Goal: Information Seeking & Learning: Learn about a topic

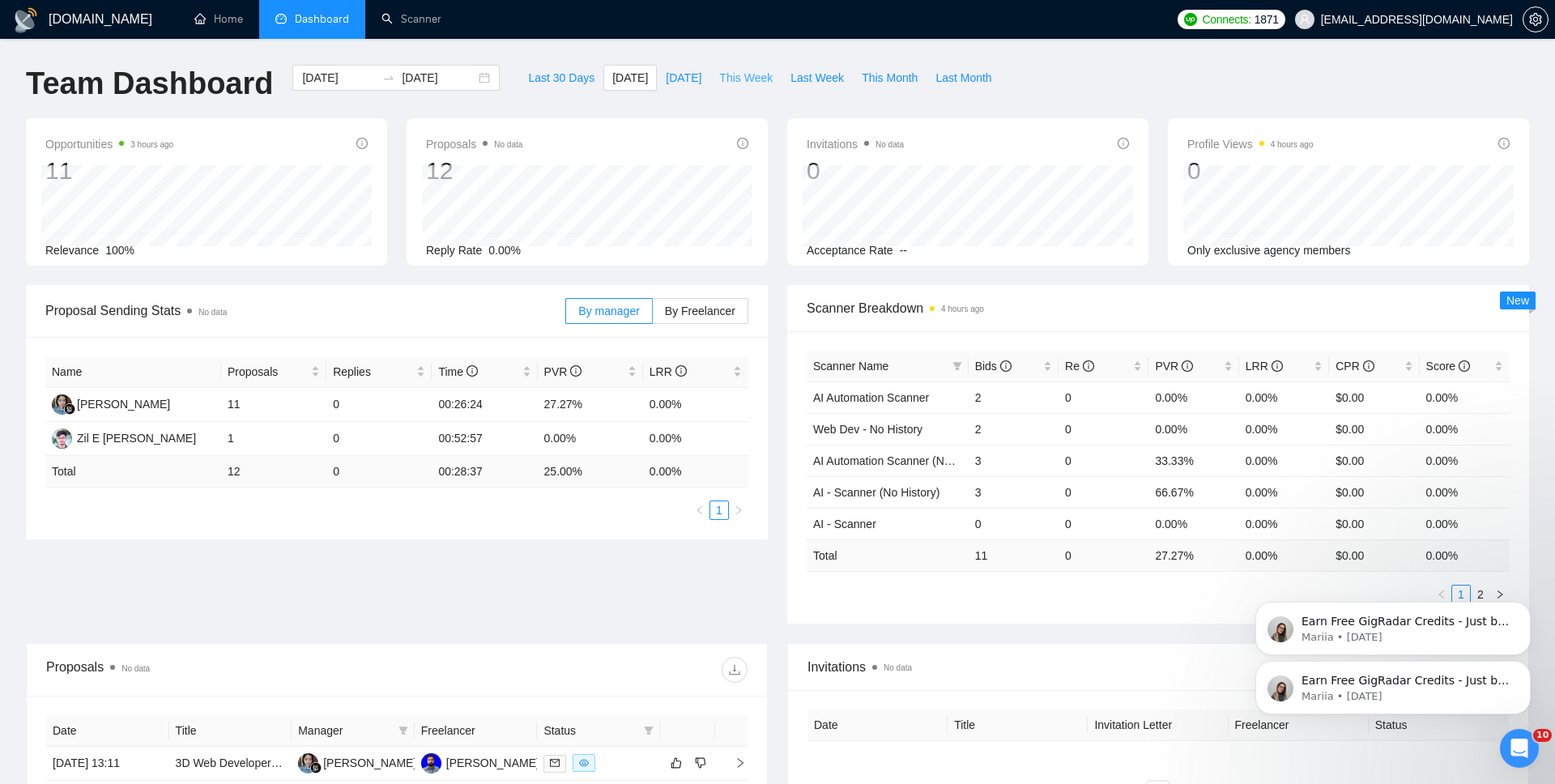
click at [742, 83] on span "This Week" at bounding box center [746, 78] width 53 height 18
type input "[DATE]"
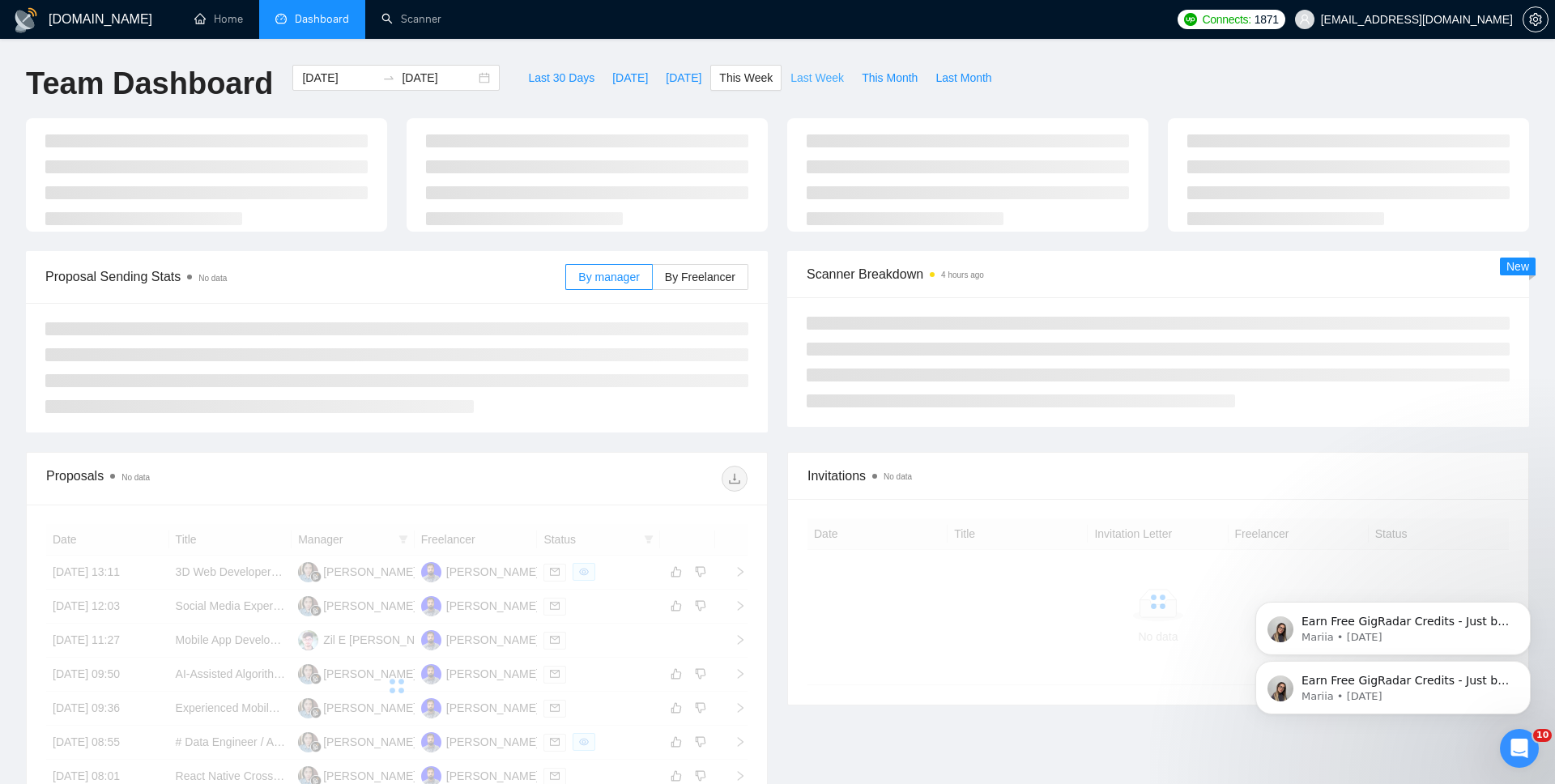
click at [817, 80] on span "Last Week" at bounding box center [817, 78] width 53 height 18
type input "[DATE]"
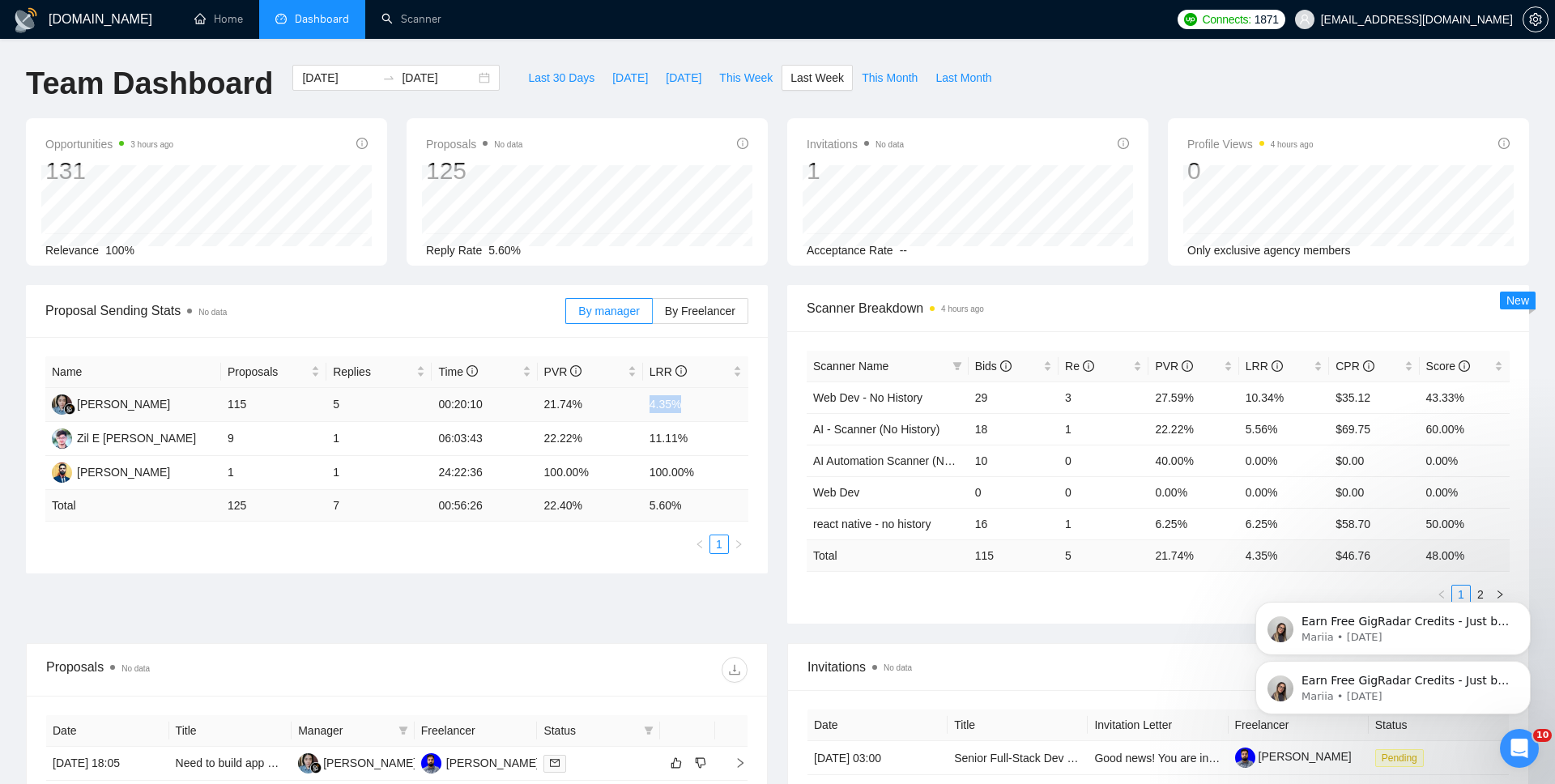
drag, startPoint x: 683, startPoint y: 406, endPoint x: 646, endPoint y: 409, distance: 37.1
click at [646, 409] on td "4.35%" at bounding box center [695, 404] width 105 height 34
click at [434, 21] on link "Scanner" at bounding box center [412, 19] width 60 height 14
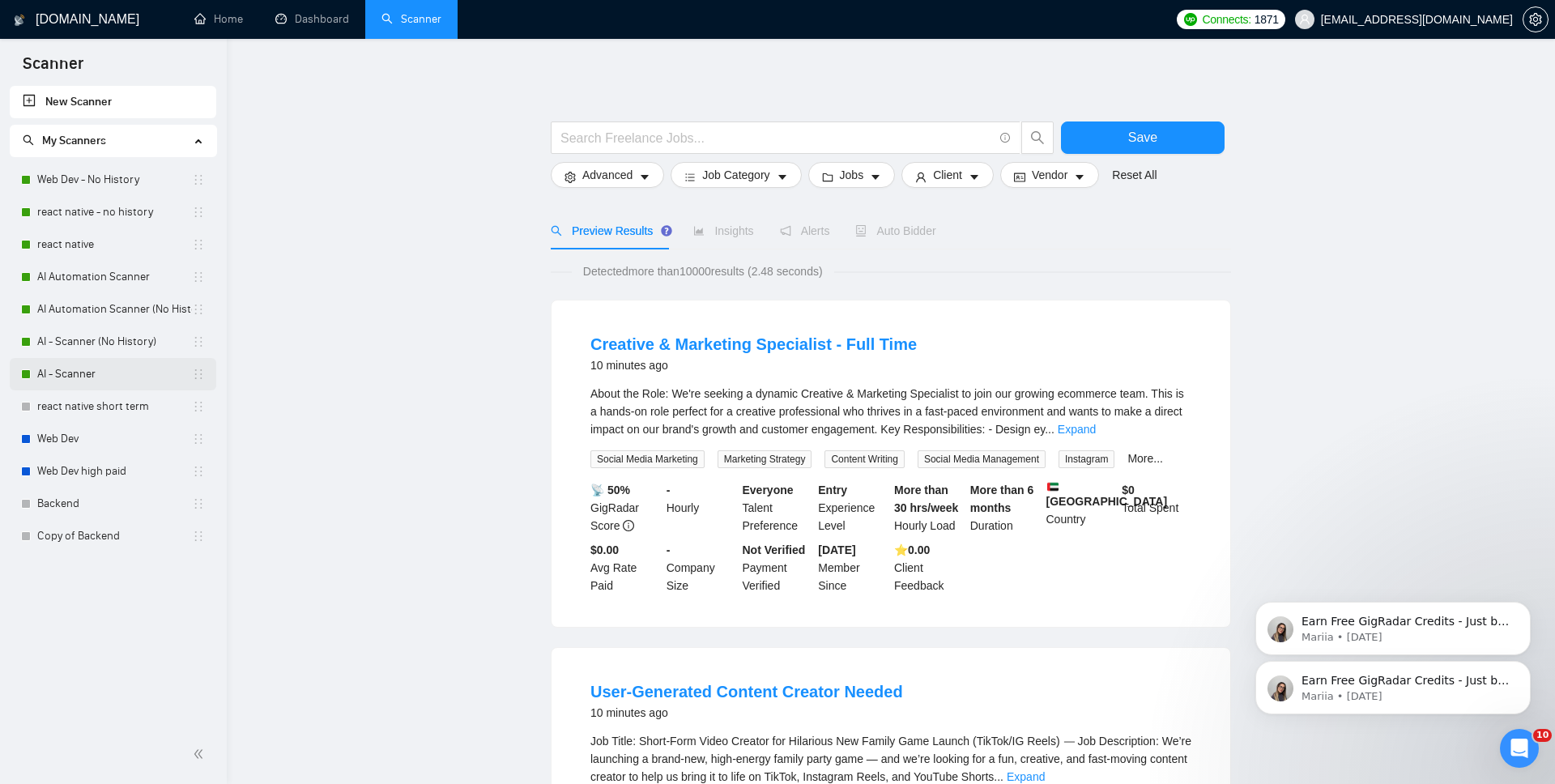
click at [87, 383] on link "AI - Scanner" at bounding box center [115, 374] width 154 height 33
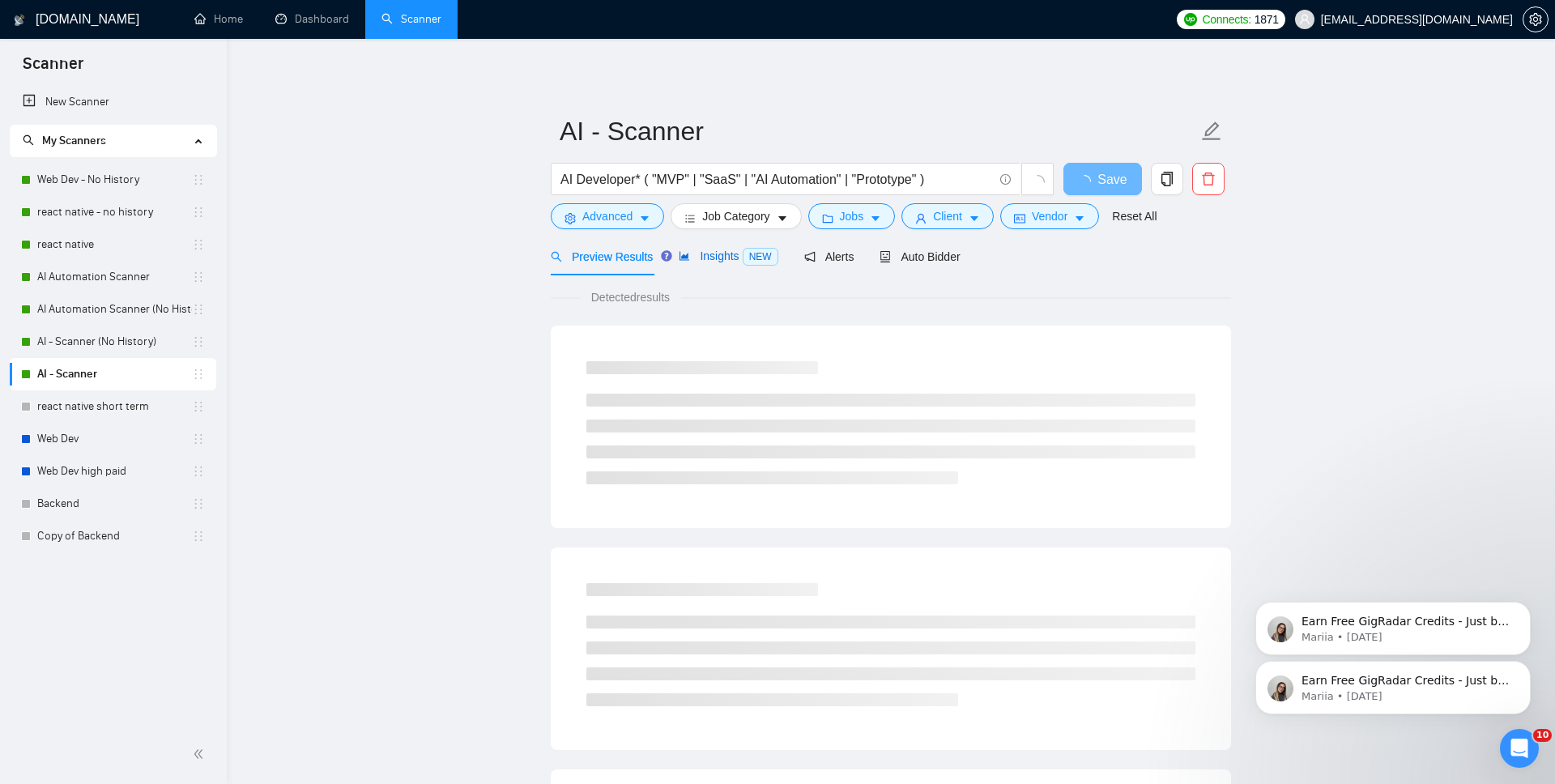
click at [770, 253] on span "NEW" at bounding box center [761, 257] width 36 height 18
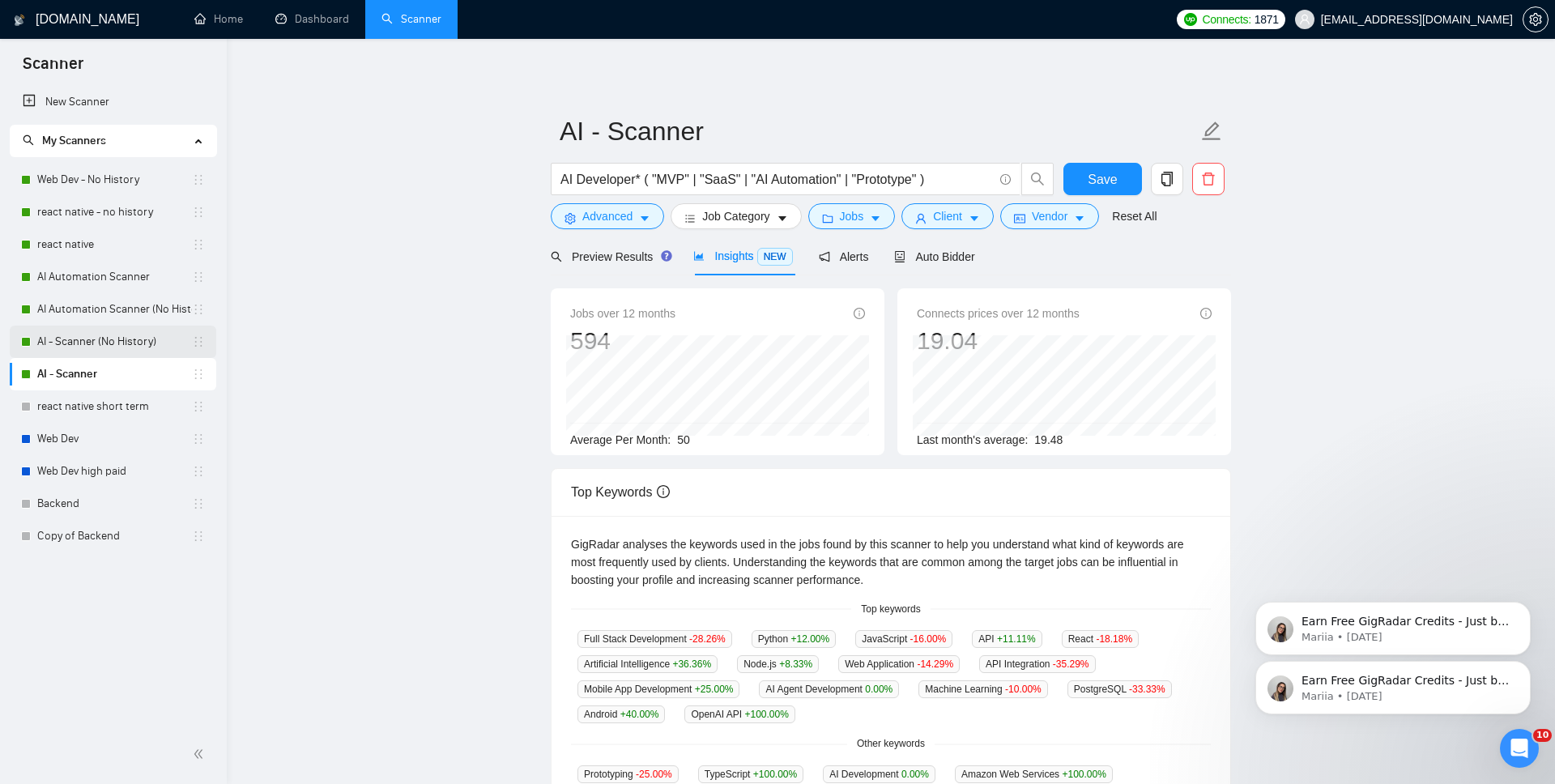
click at [109, 332] on link "AI - Scanner (No History)" at bounding box center [115, 341] width 154 height 33
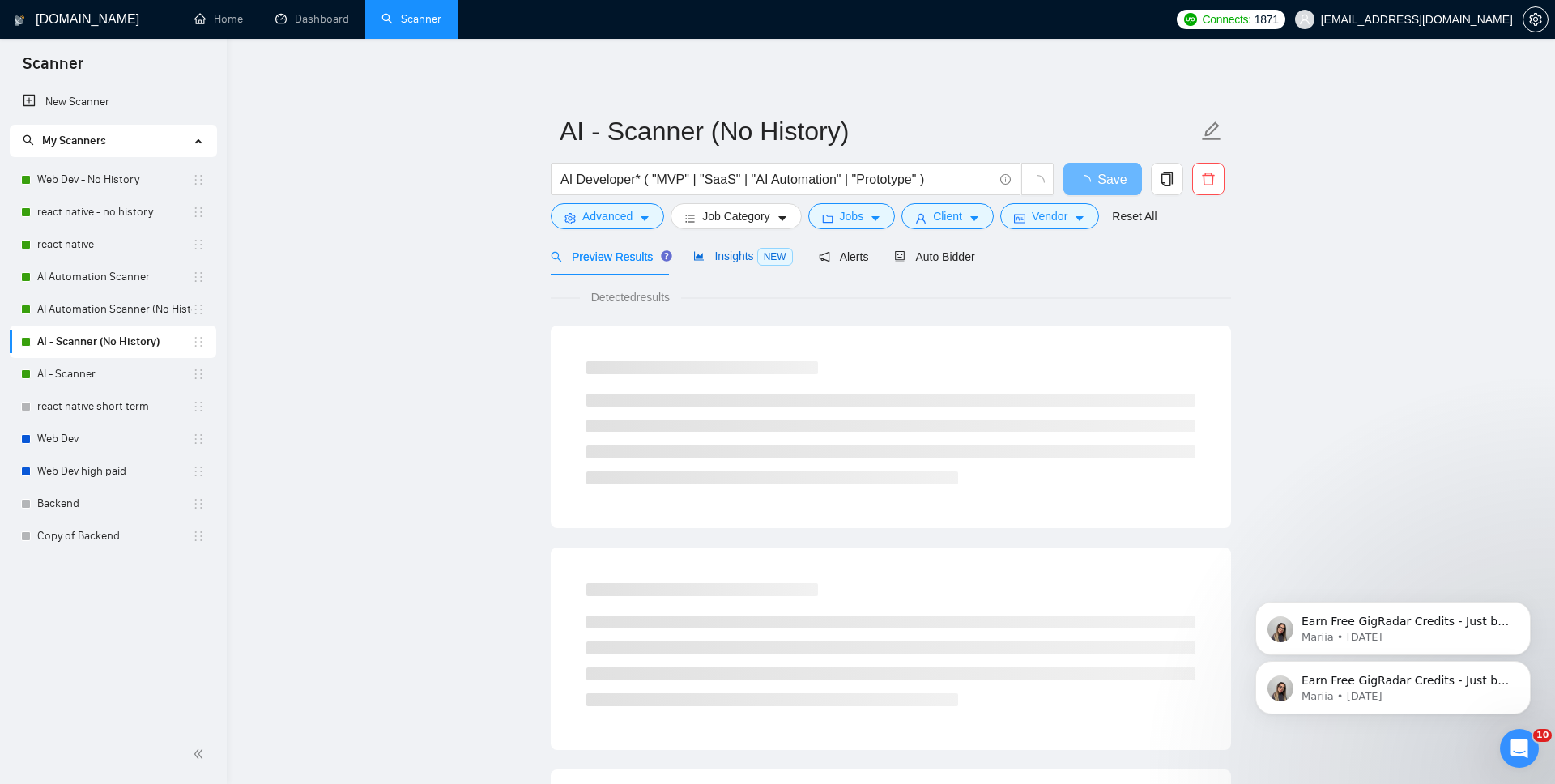
click at [731, 252] on span "Insights NEW" at bounding box center [743, 255] width 99 height 13
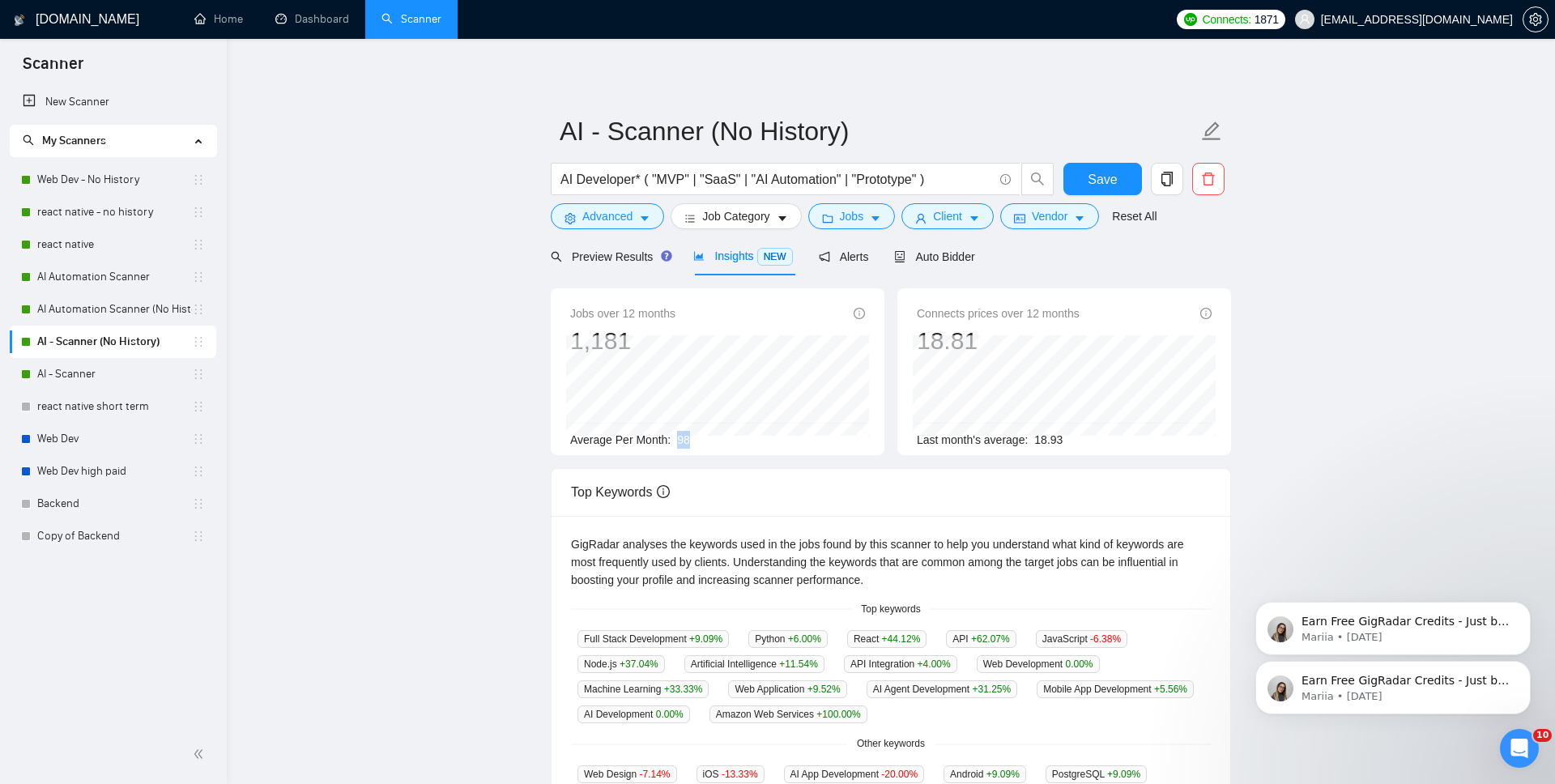
drag, startPoint x: 706, startPoint y: 436, endPoint x: 682, endPoint y: 436, distance: 24.0
click at [682, 436] on div "Average Per Month: 98" at bounding box center [718, 440] width 295 height 18
click at [324, 15] on link "Dashboard" at bounding box center [312, 19] width 74 height 14
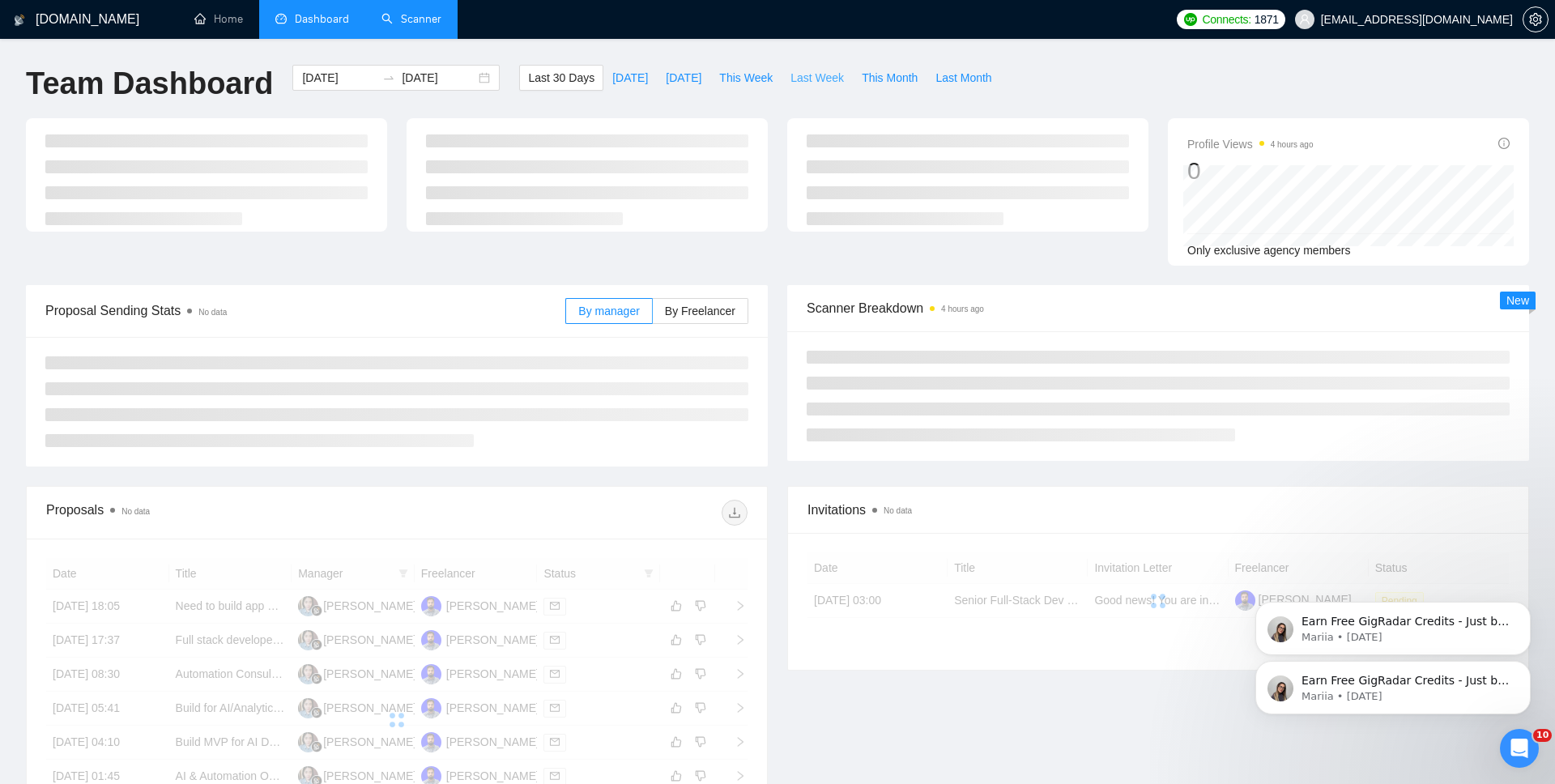
click at [830, 80] on span "Last Week" at bounding box center [817, 78] width 53 height 18
type input "[DATE]"
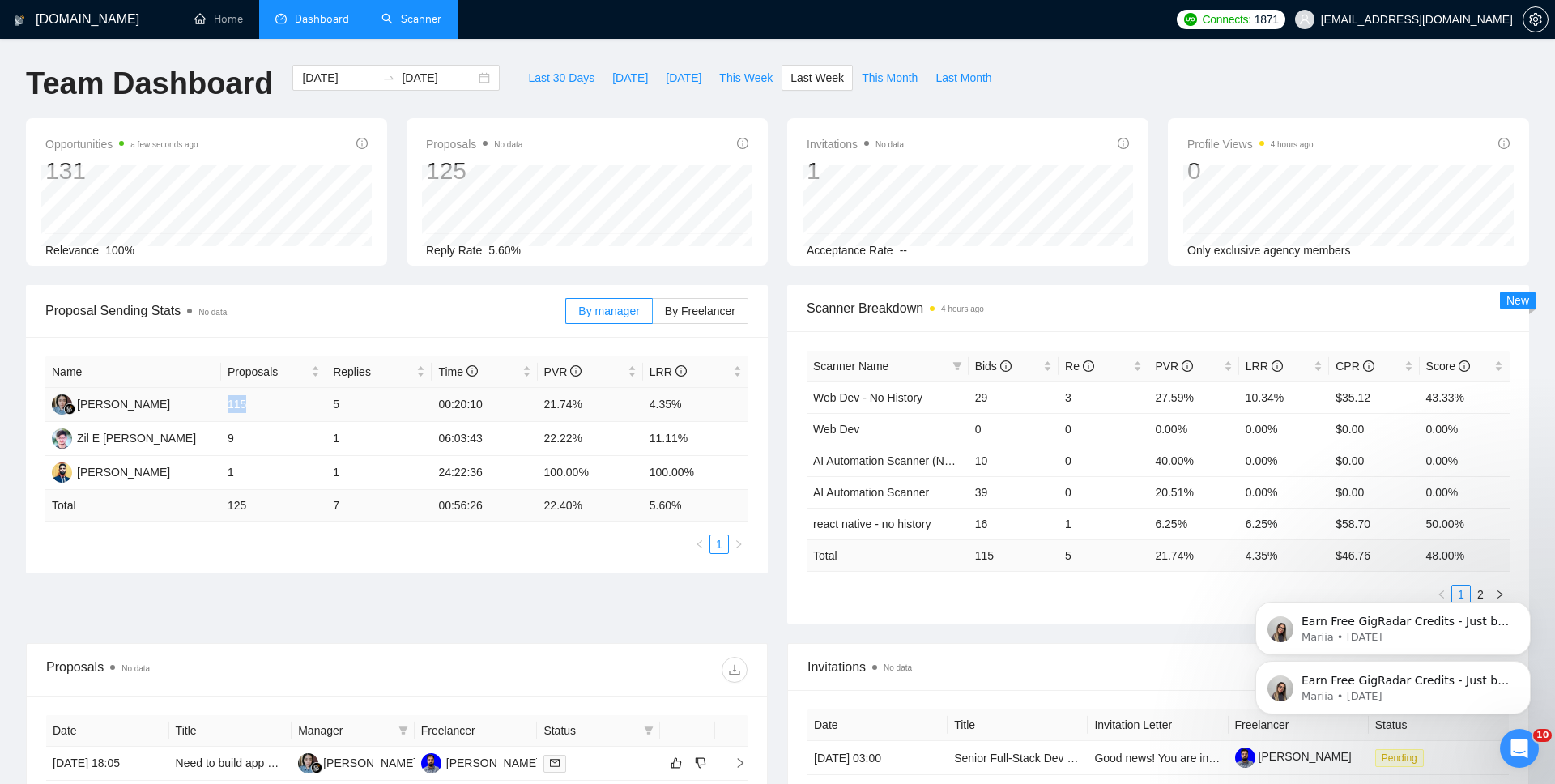
drag, startPoint x: 229, startPoint y: 406, endPoint x: 269, endPoint y: 406, distance: 40.0
click at [269, 406] on td "115" at bounding box center [274, 404] width 105 height 34
click at [905, 81] on span "This Month" at bounding box center [889, 78] width 56 height 18
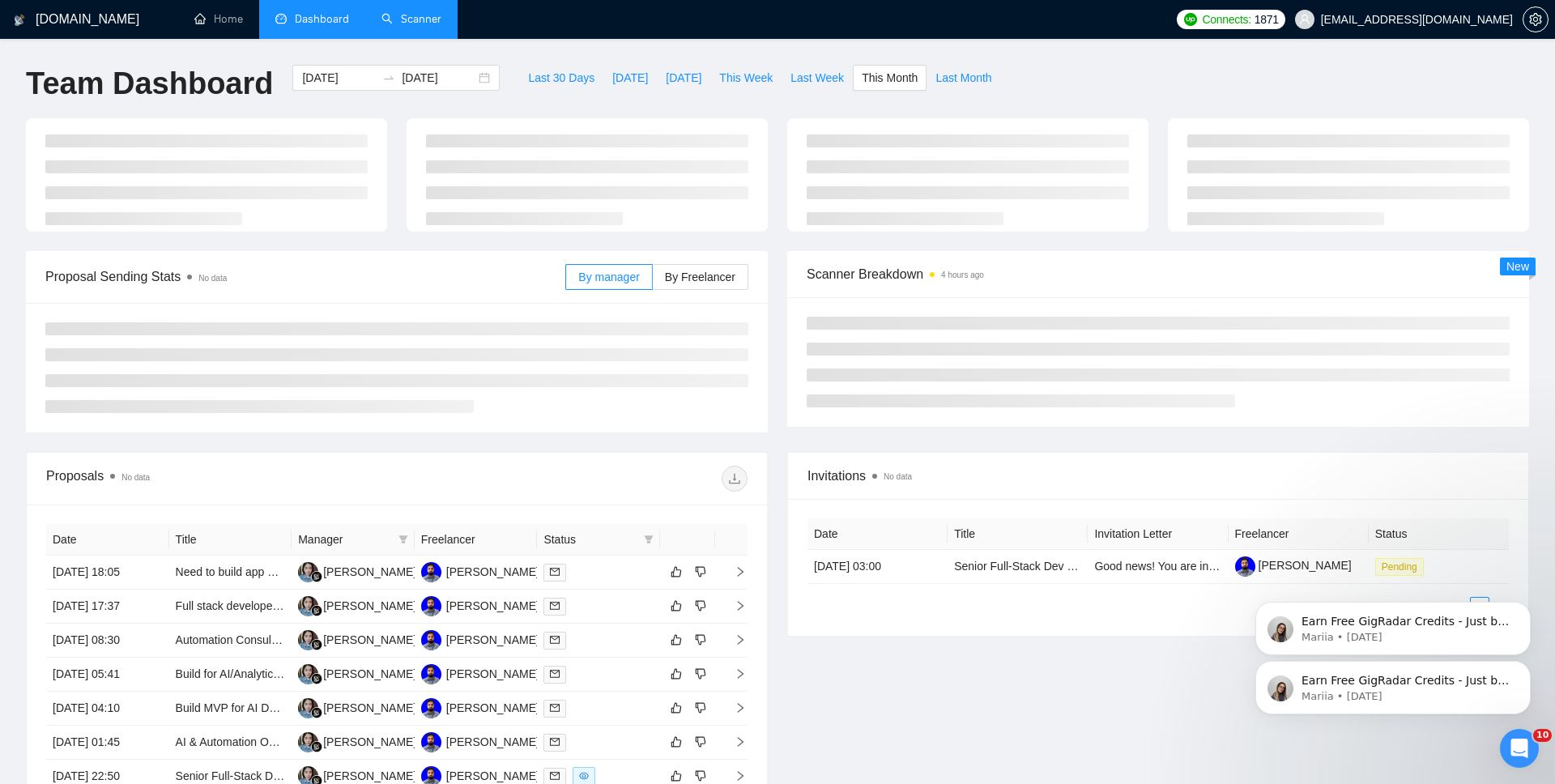
type input "[DATE]"
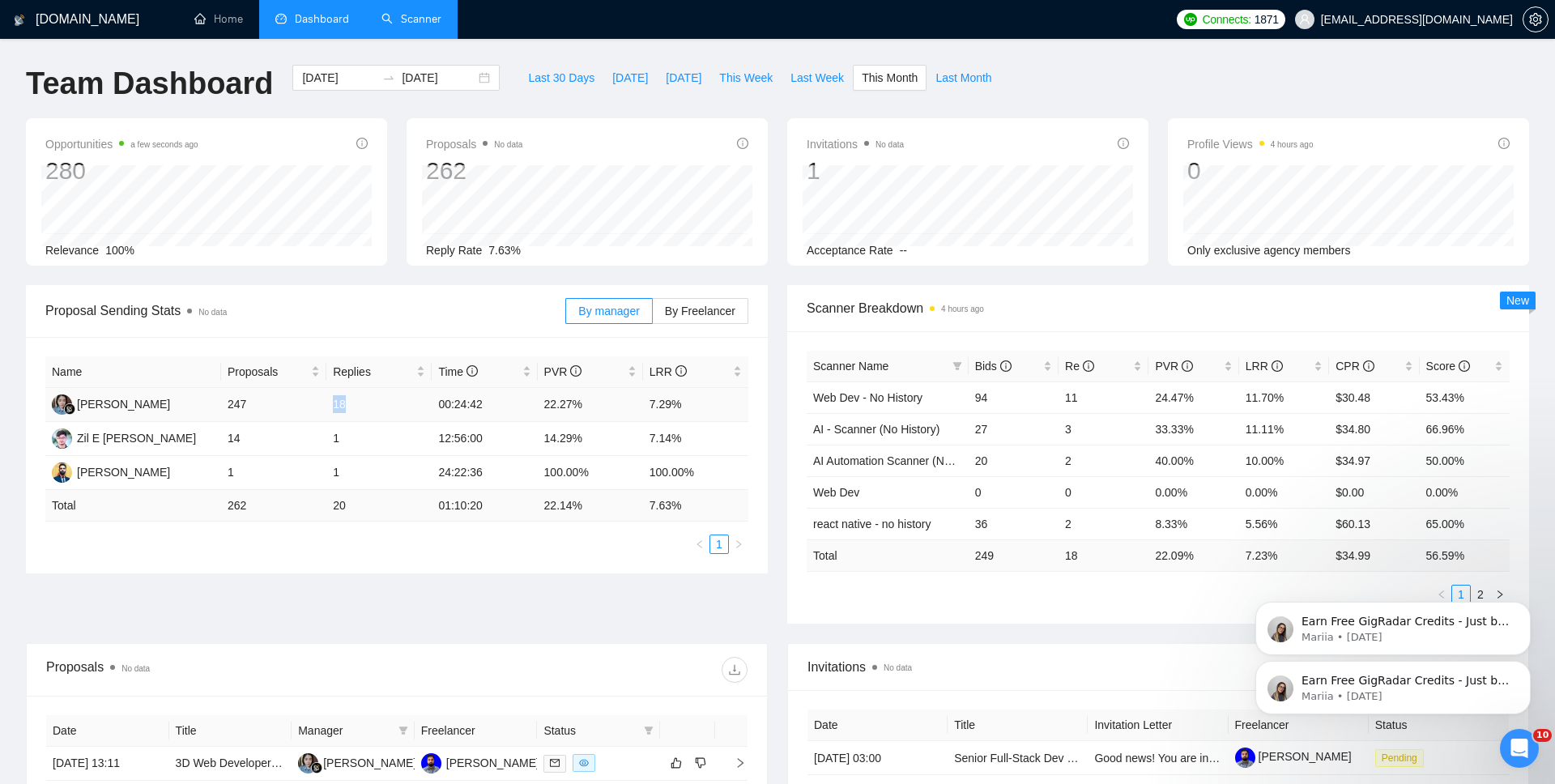
drag, startPoint x: 357, startPoint y: 405, endPoint x: 329, endPoint y: 406, distance: 28.0
click at [329, 406] on td "18" at bounding box center [379, 404] width 105 height 34
click at [904, 159] on div "1" at bounding box center [856, 170] width 97 height 31
click at [441, 21] on link "Scanner" at bounding box center [412, 19] width 60 height 14
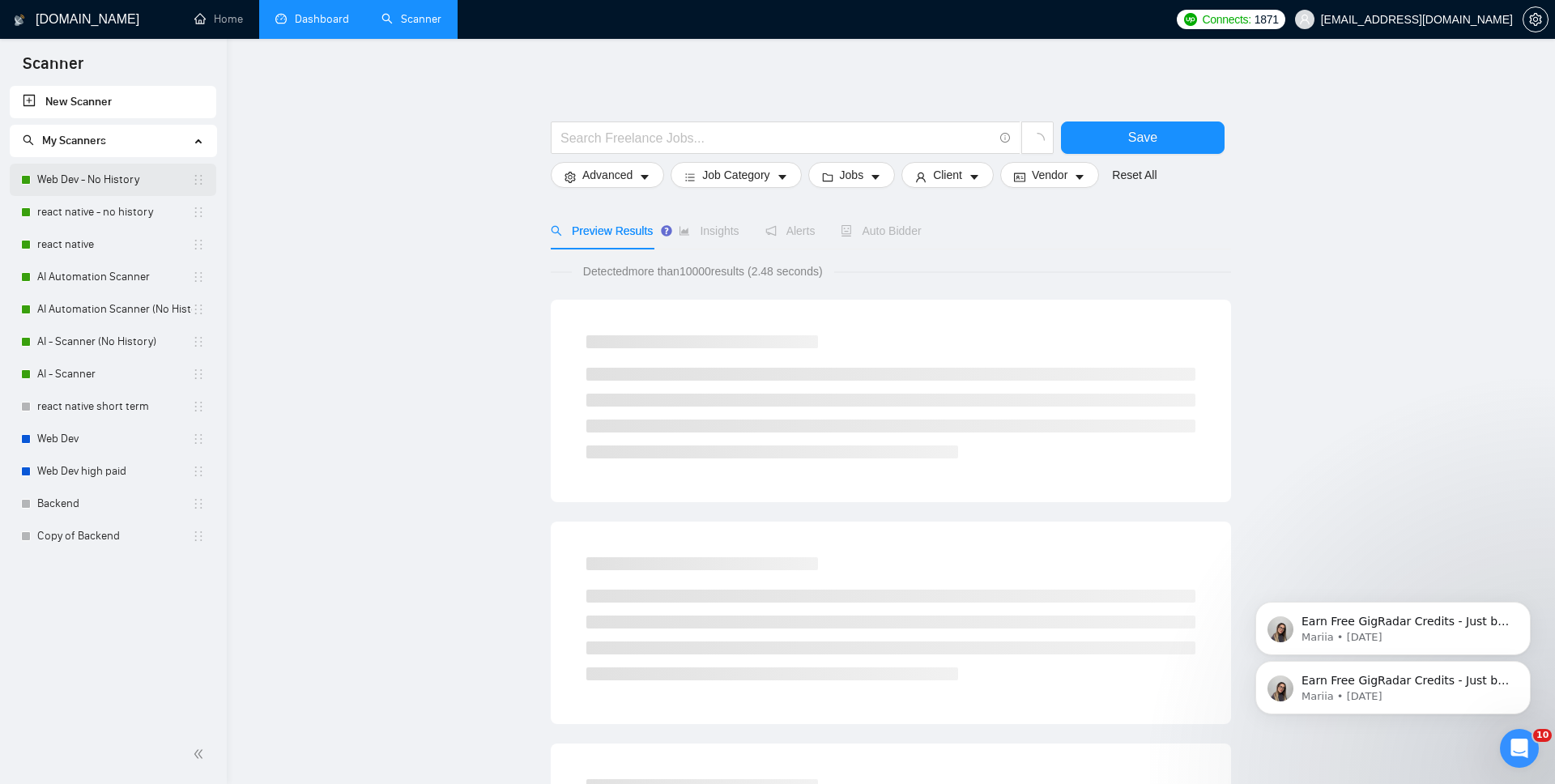
click at [68, 187] on link "Web Dev - No History" at bounding box center [115, 179] width 154 height 33
